Goal: Task Accomplishment & Management: Manage account settings

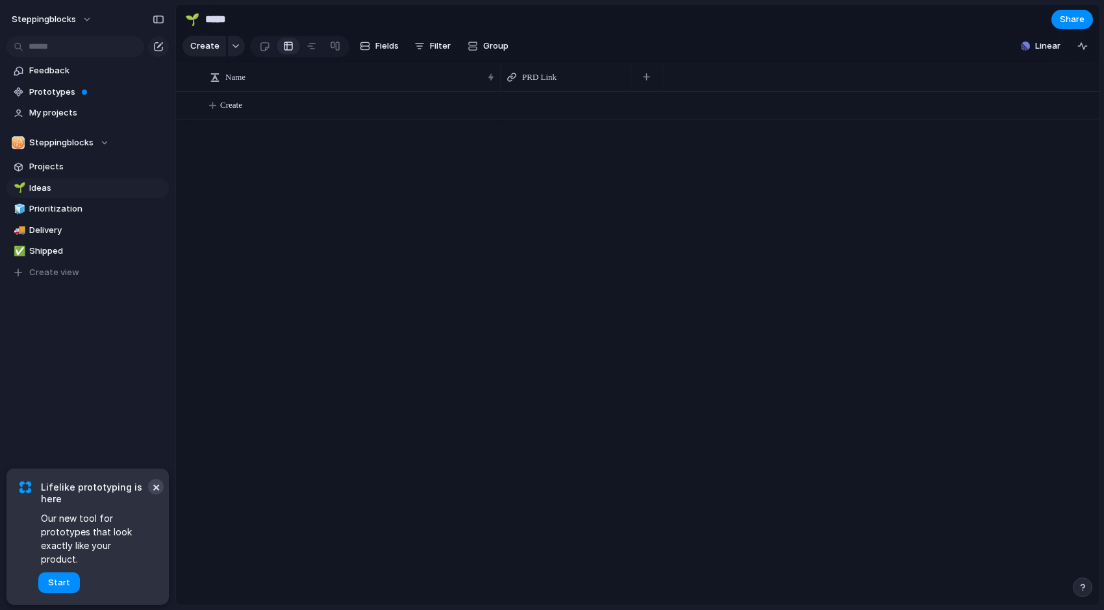
click at [154, 495] on button "×" at bounding box center [156, 487] width 16 height 16
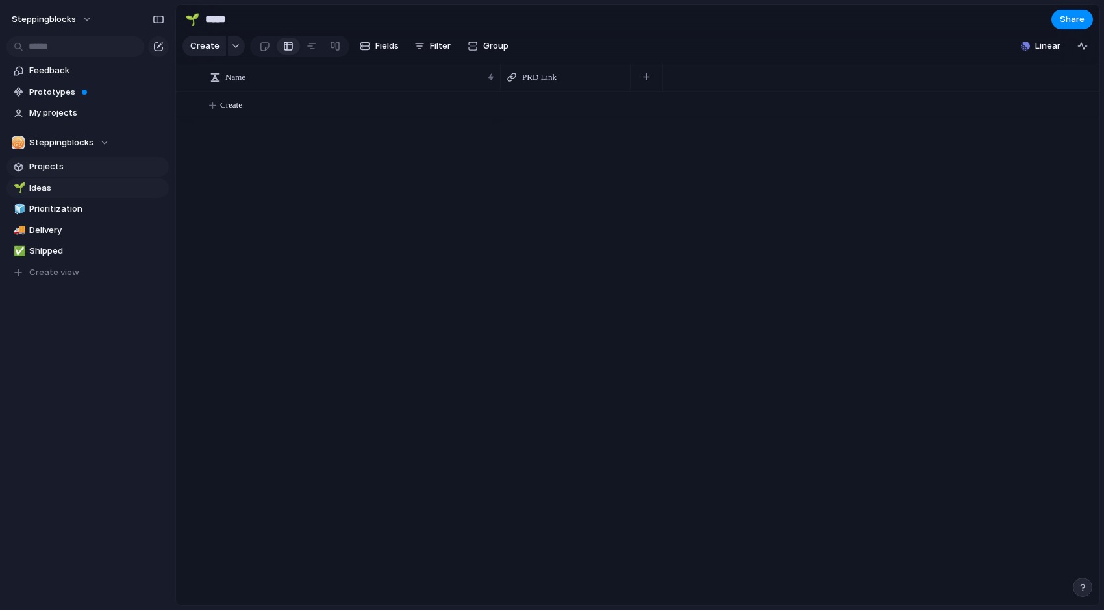
click at [82, 170] on span "Projects" at bounding box center [96, 166] width 135 height 13
click at [232, 109] on span "Create" at bounding box center [231, 105] width 22 height 13
click at [238, 43] on button "button" at bounding box center [236, 46] width 17 height 21
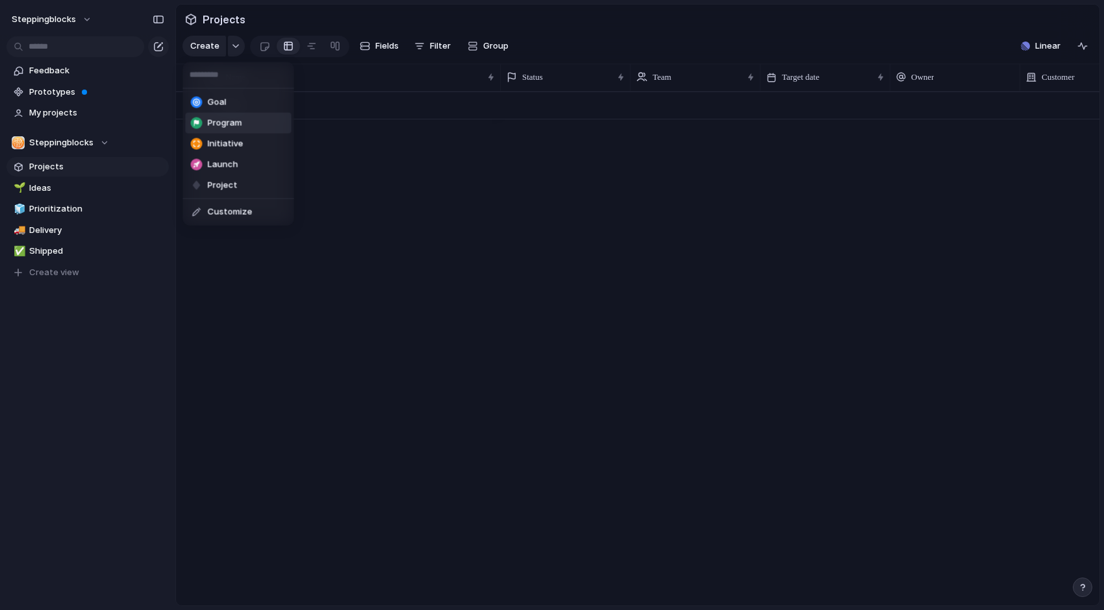
click at [365, 182] on div "Goal Program Initiative Launch Project Customize" at bounding box center [552, 305] width 1104 height 610
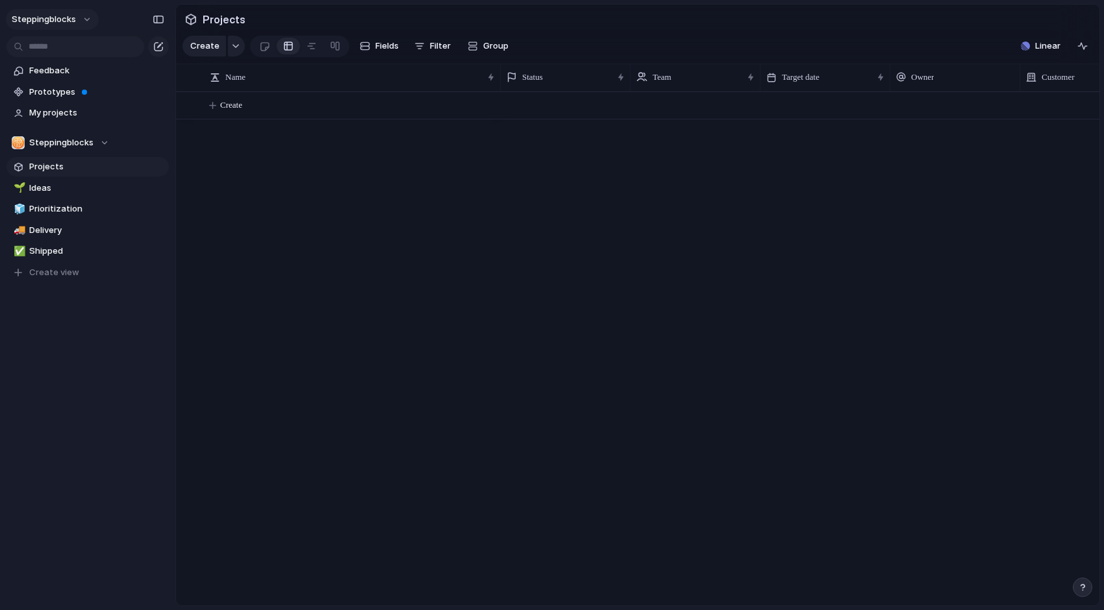
click at [68, 27] on button "Steppingblocks" at bounding box center [52, 19] width 93 height 21
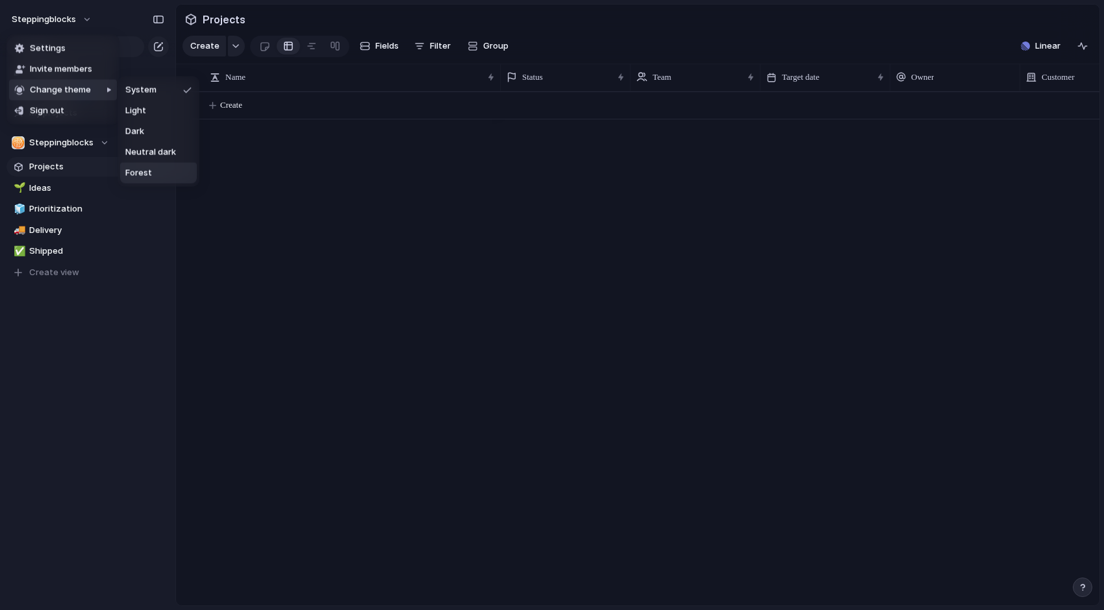
click at [182, 170] on li "Forest" at bounding box center [158, 173] width 77 height 21
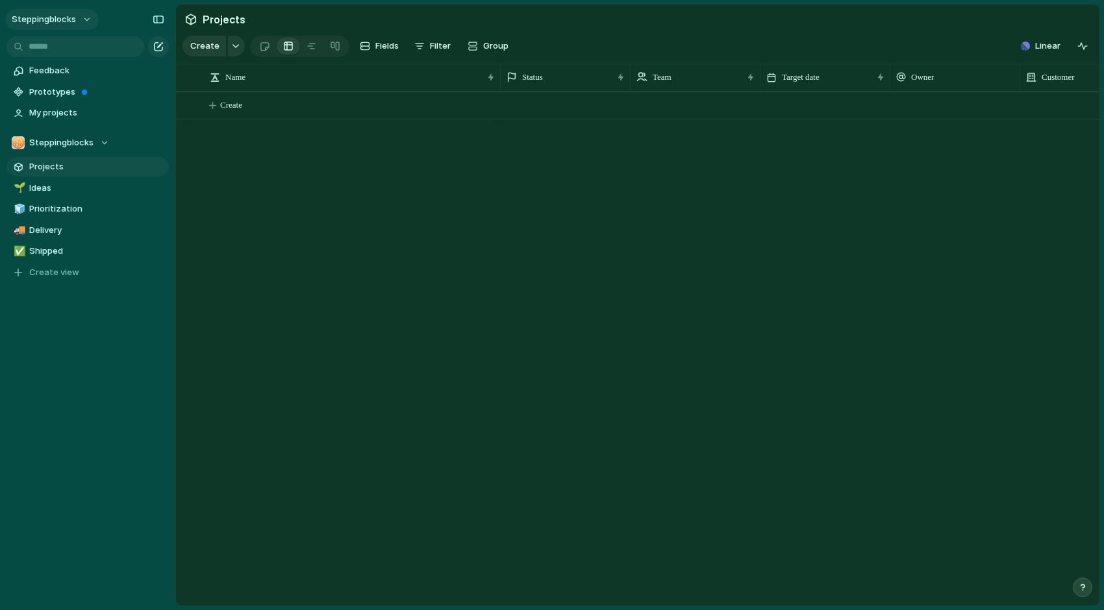
click at [88, 17] on button "Steppingblocks" at bounding box center [52, 19] width 93 height 21
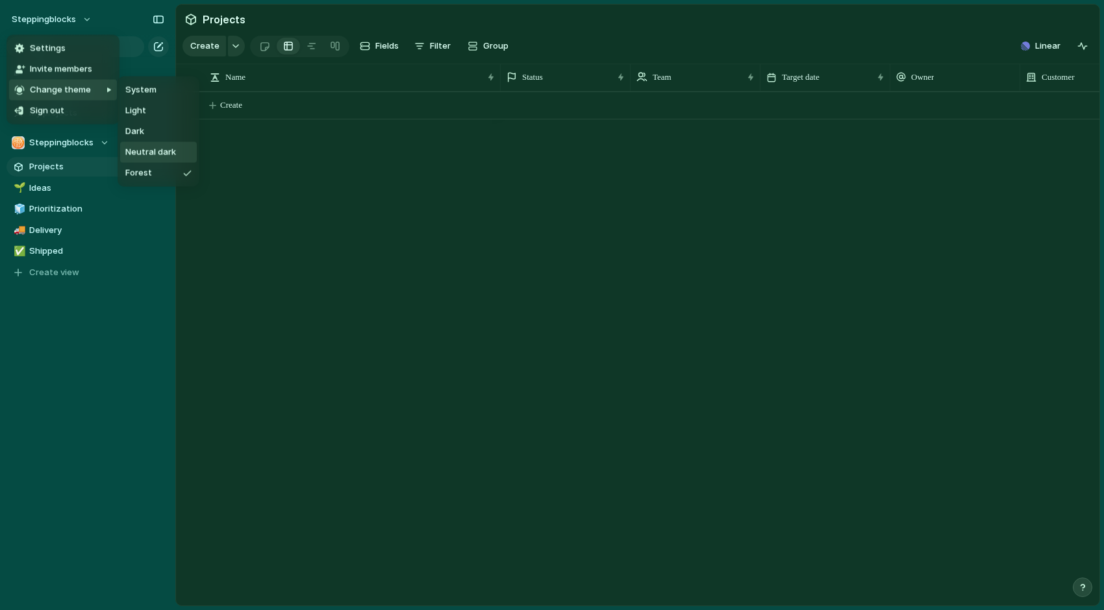
click at [165, 152] on span "Neutral dark" at bounding box center [150, 152] width 51 height 13
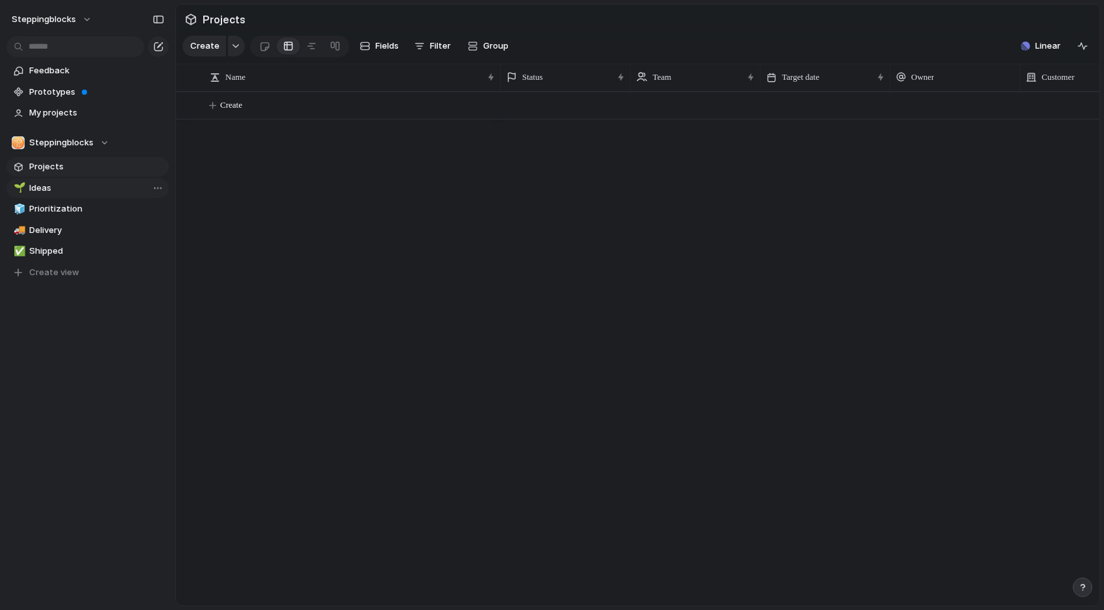
click at [74, 192] on span "Ideas" at bounding box center [96, 188] width 135 height 13
click at [75, 211] on span "Prioritization" at bounding box center [96, 209] width 135 height 13
type input "**********"
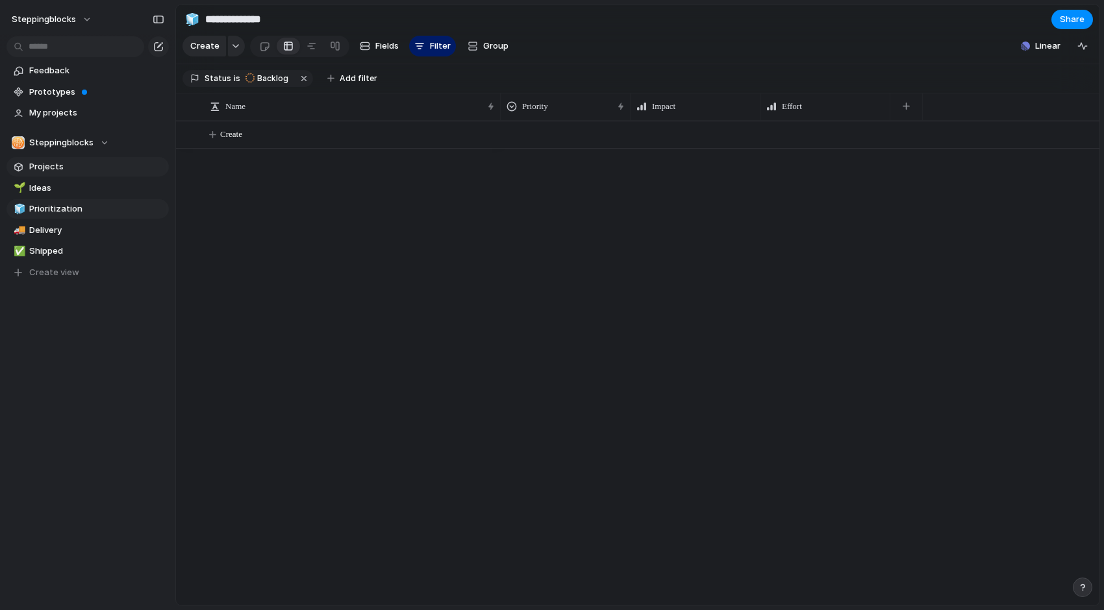
click at [71, 166] on span "Projects" at bounding box center [96, 166] width 135 height 13
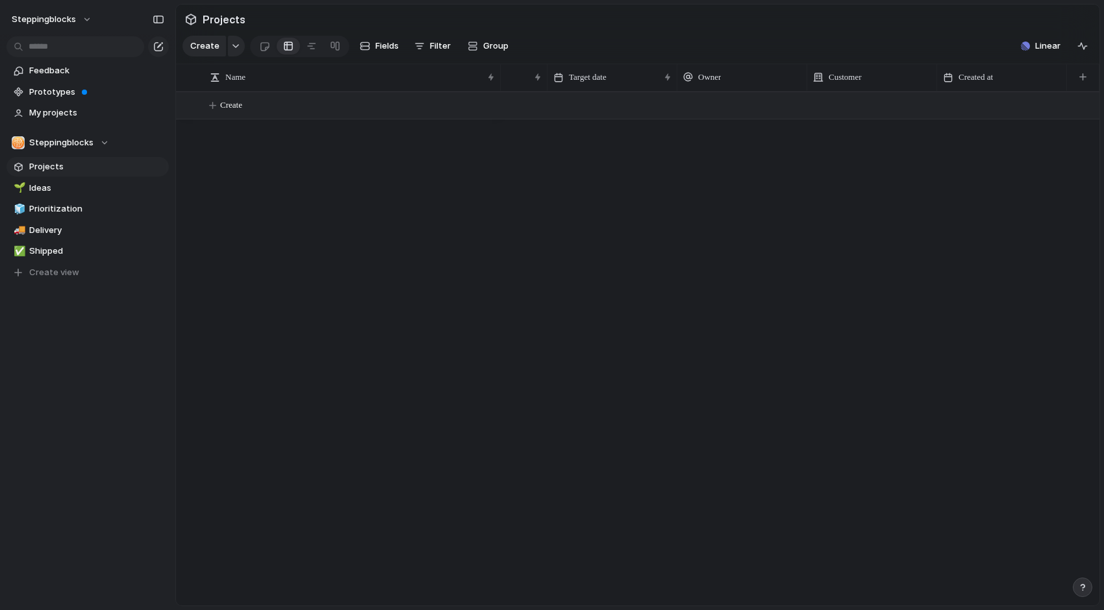
scroll to position [0, 207]
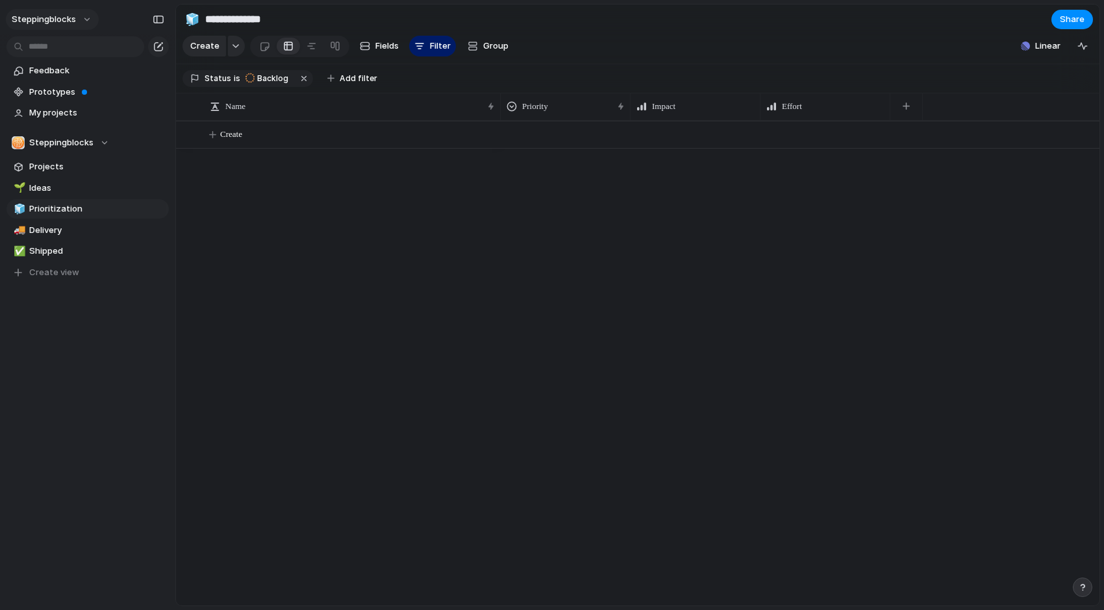
click at [69, 18] on span "Steppingblocks" at bounding box center [44, 19] width 64 height 13
click at [65, 71] on span "Invite members" at bounding box center [61, 69] width 62 height 13
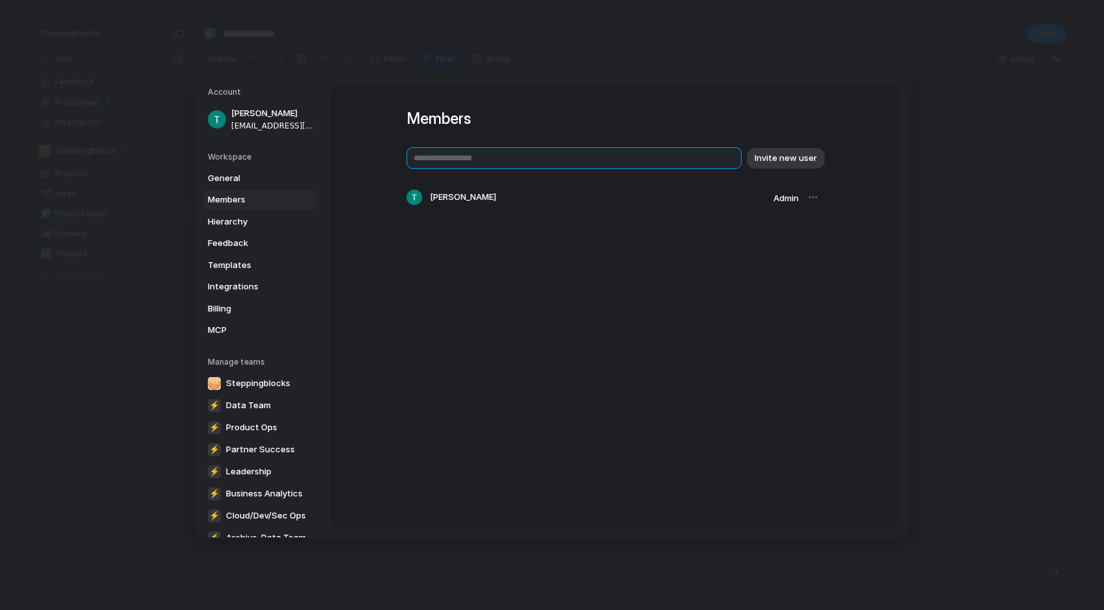
click at [539, 162] on input "text" at bounding box center [574, 157] width 335 height 21
type input "**********"
click at [805, 156] on span "Invite new user" at bounding box center [786, 157] width 62 height 13
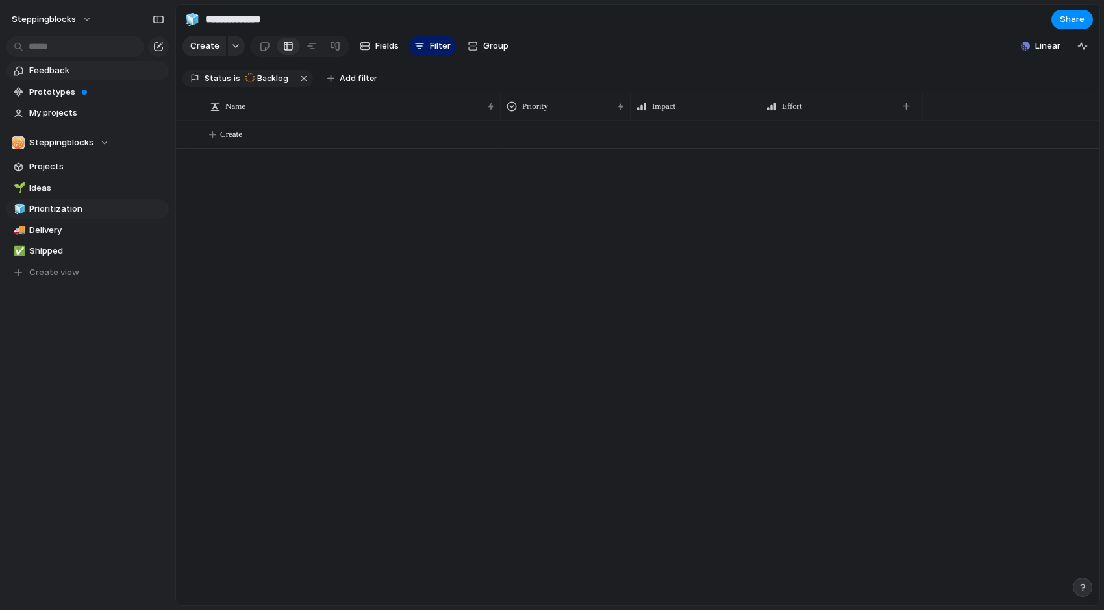
click at [75, 69] on span "Feedback" at bounding box center [96, 70] width 135 height 13
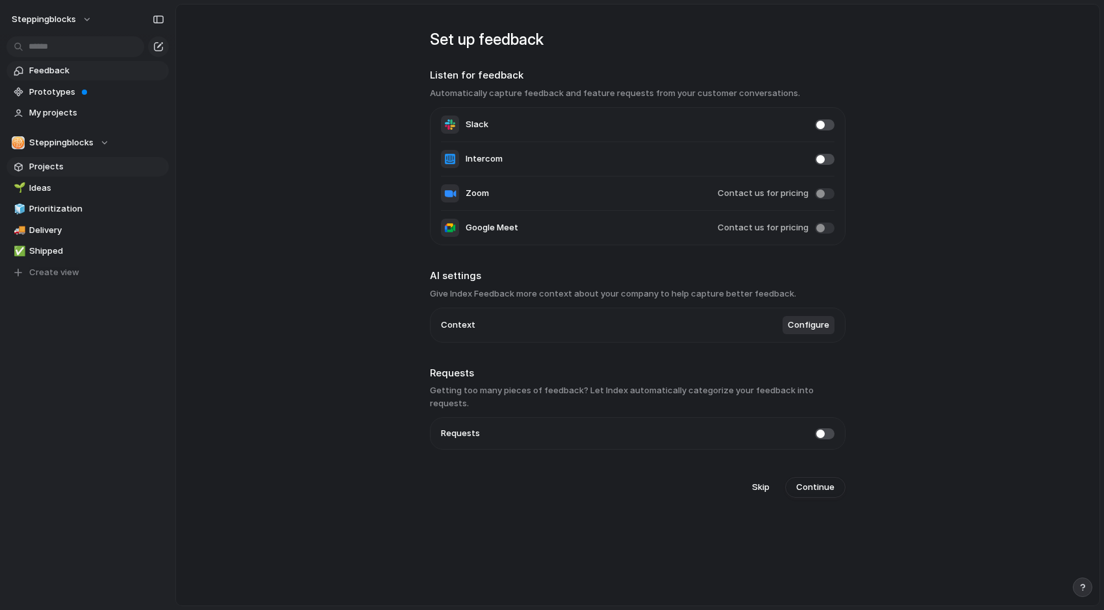
click at [83, 166] on span "Projects" at bounding box center [96, 166] width 135 height 13
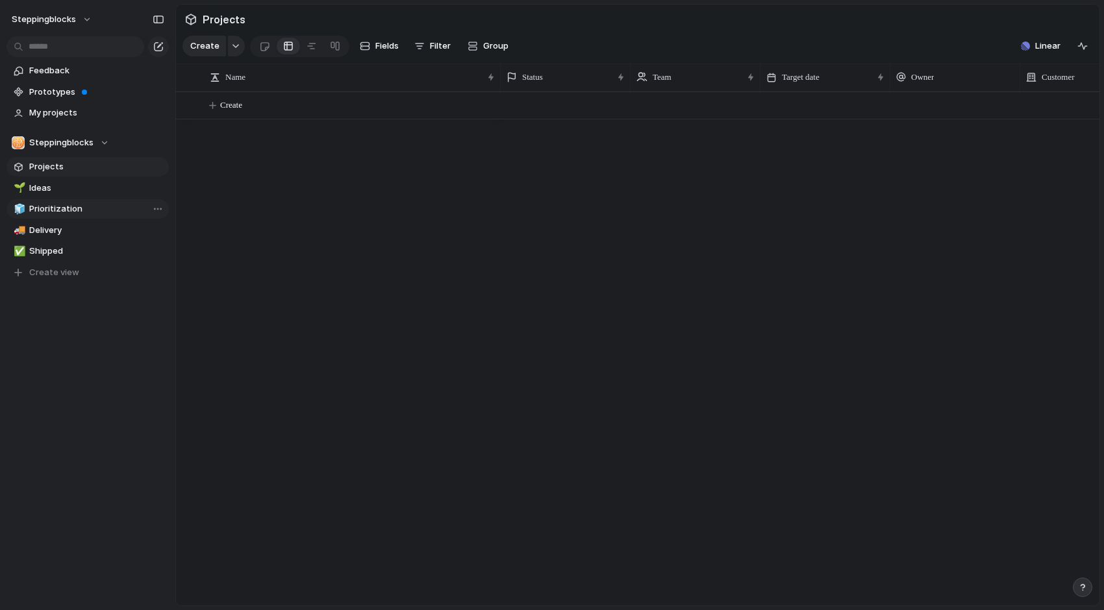
click at [61, 208] on span "Prioritization" at bounding box center [96, 209] width 135 height 13
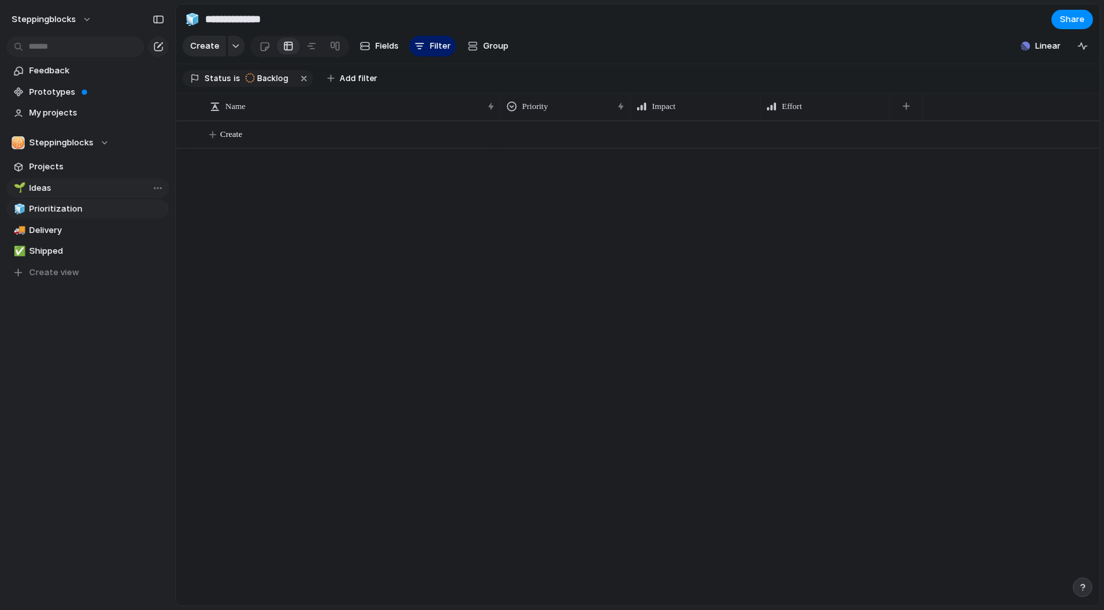
click at [64, 183] on span "Ideas" at bounding box center [96, 188] width 135 height 13
type input "*****"
click at [64, 168] on span "Projects" at bounding box center [96, 166] width 135 height 13
